Goal: Task Accomplishment & Management: Manage account settings

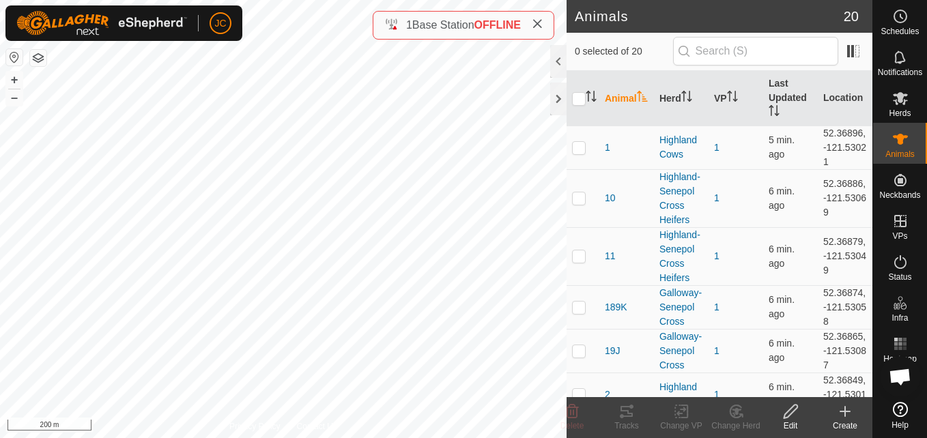
scroll to position [396, 0]
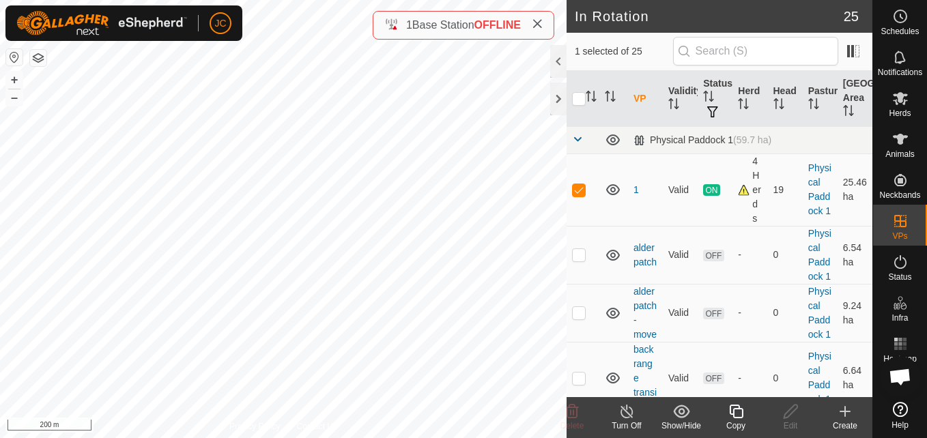
click at [742, 415] on icon at bounding box center [736, 412] width 14 height 14
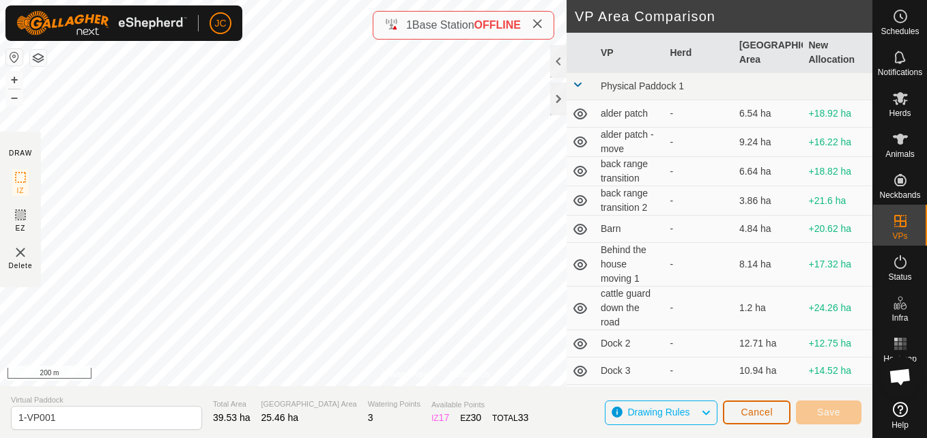
click at [752, 412] on span "Cancel" at bounding box center [756, 412] width 32 height 11
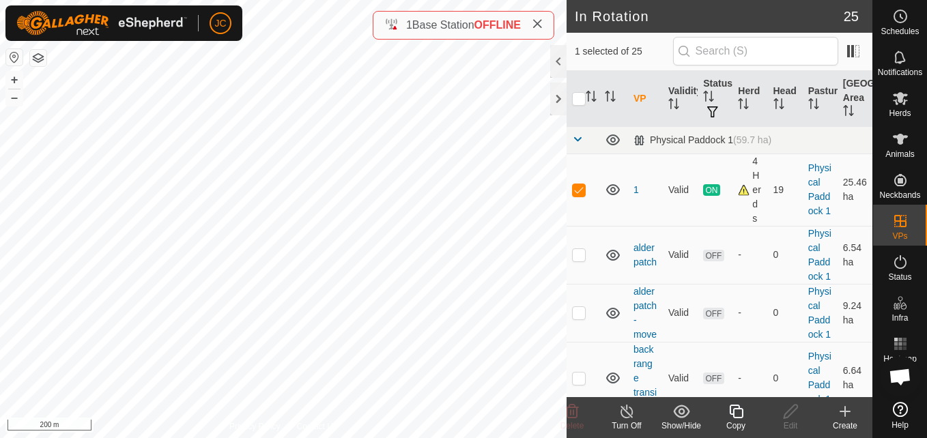
checkbox input "false"
checkbox input "true"
checkbox input "false"
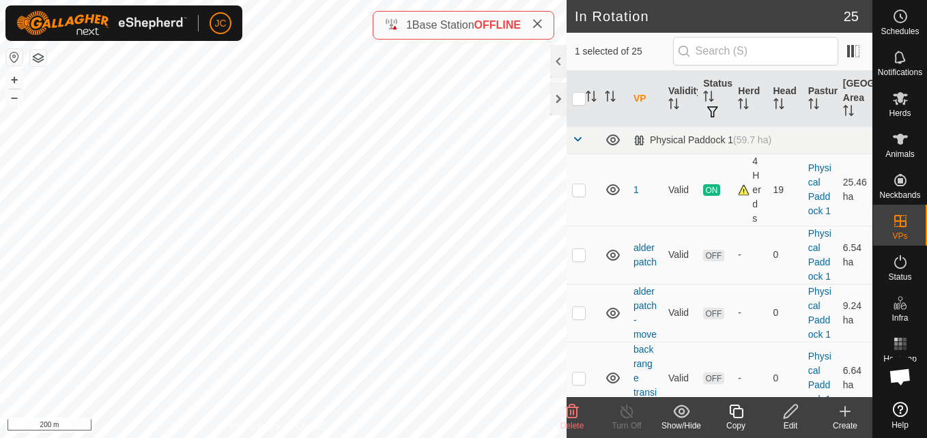
checkbox input "false"
checkbox input "true"
checkbox input "false"
checkbox input "true"
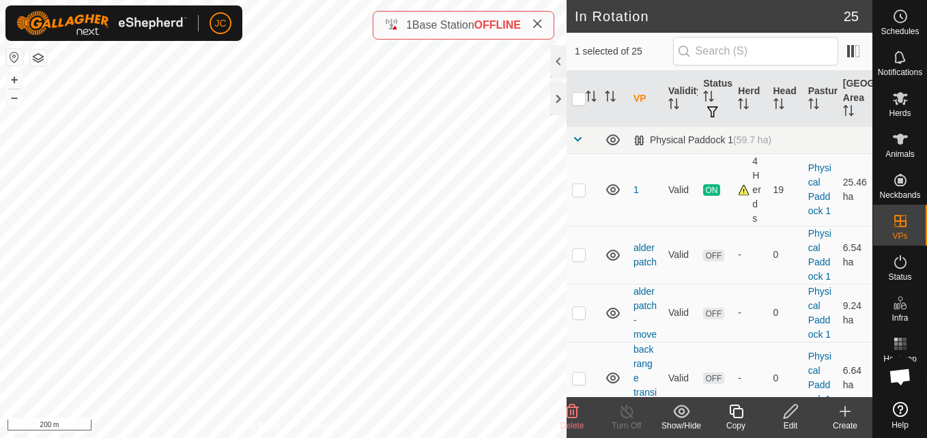
checkbox input "false"
click at [731, 417] on icon at bounding box center [735, 411] width 17 height 16
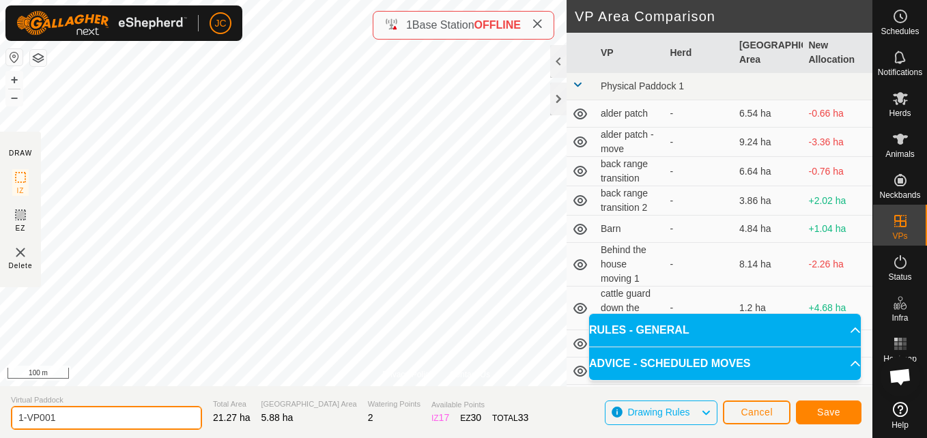
click at [95, 409] on input "1-VP001" at bounding box center [106, 418] width 191 height 24
type input "1"
type input "2"
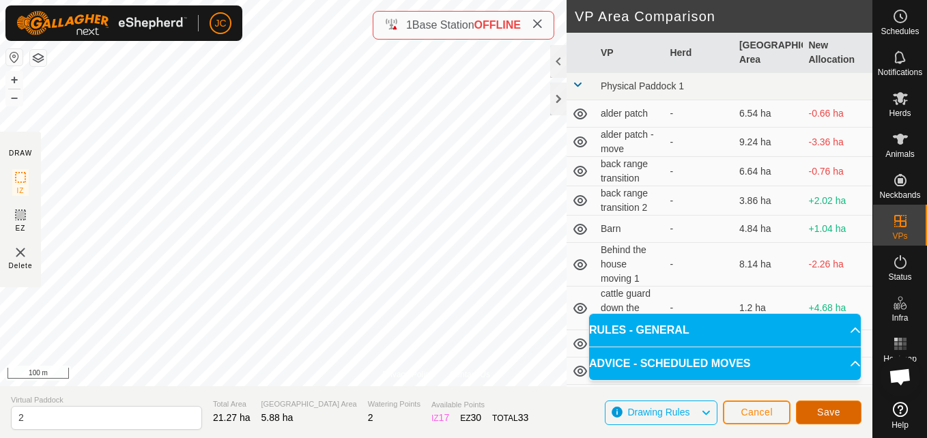
click at [850, 415] on button "Save" at bounding box center [829, 413] width 66 height 24
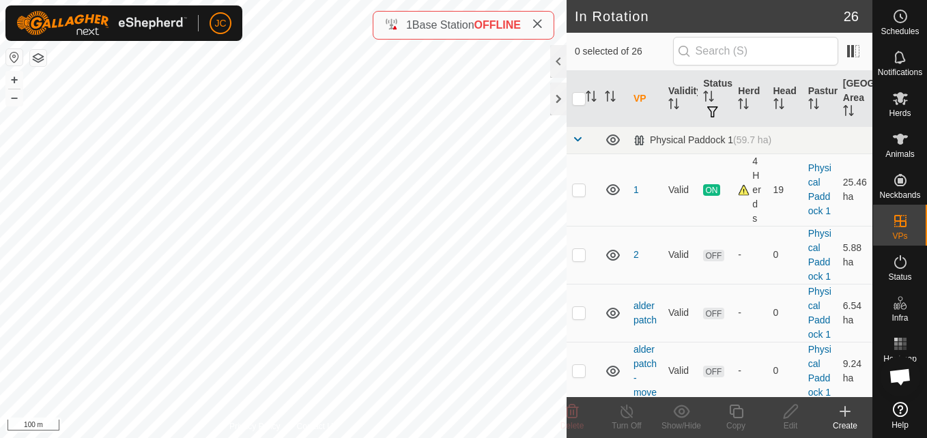
checkbox input "true"
checkbox input "false"
checkbox input "true"
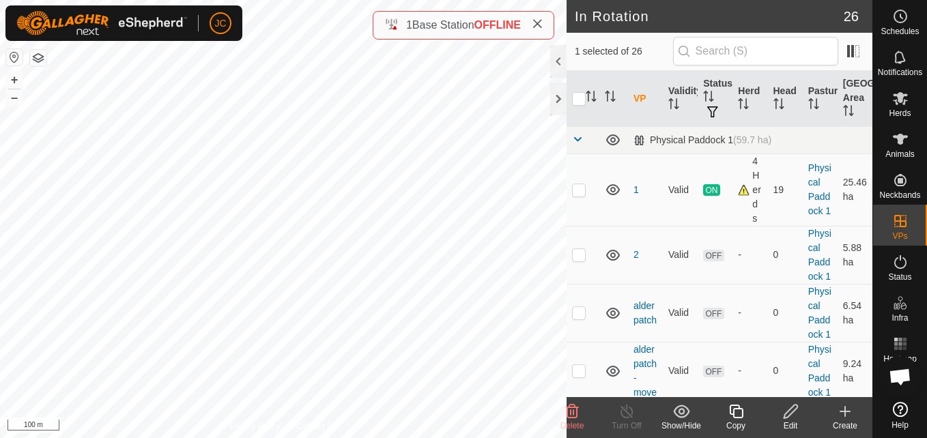
checkbox input "true"
checkbox input "false"
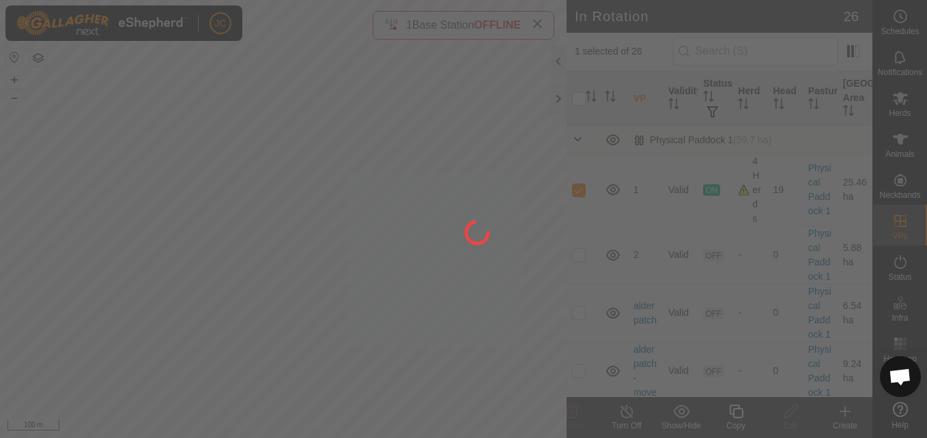
checkbox input "false"
checkbox input "true"
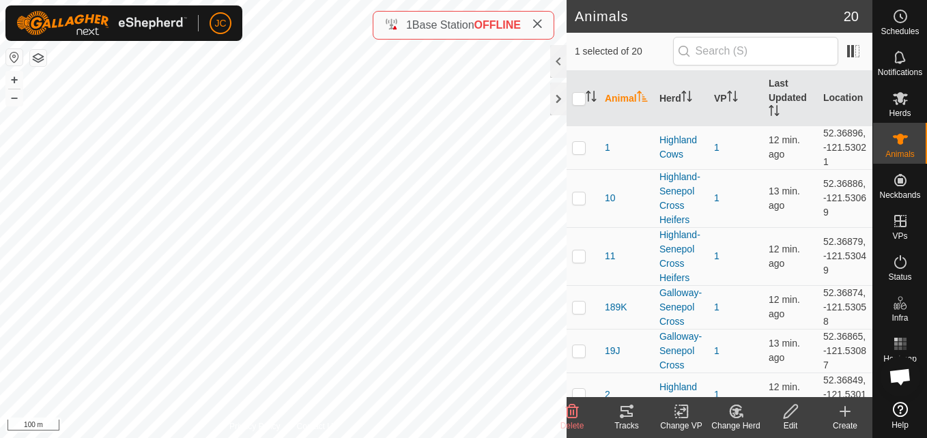
checkbox input "false"
checkbox input "true"
